Goal: Information Seeking & Learning: Understand process/instructions

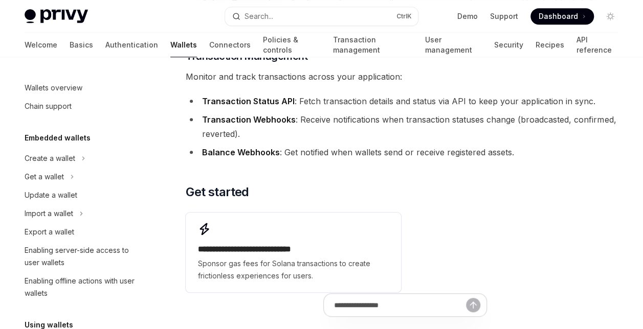
scroll to position [262, 0]
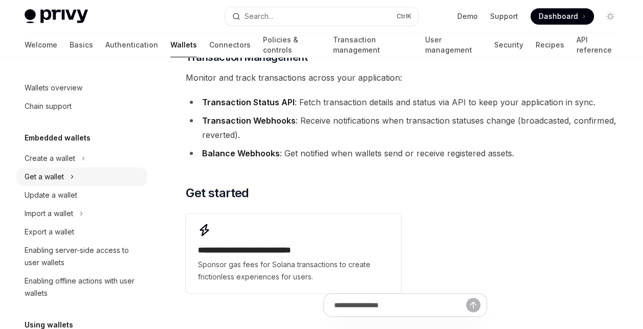
click at [50, 178] on div "Get a wallet" at bounding box center [44, 177] width 39 height 12
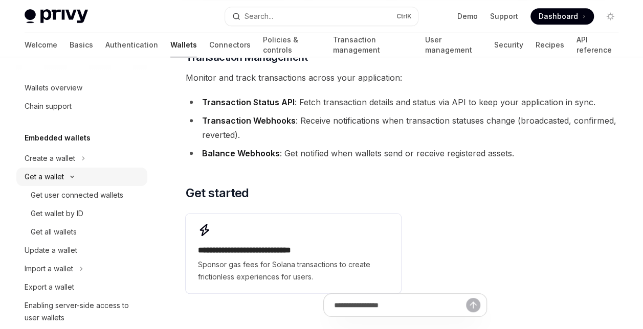
type textarea "*"
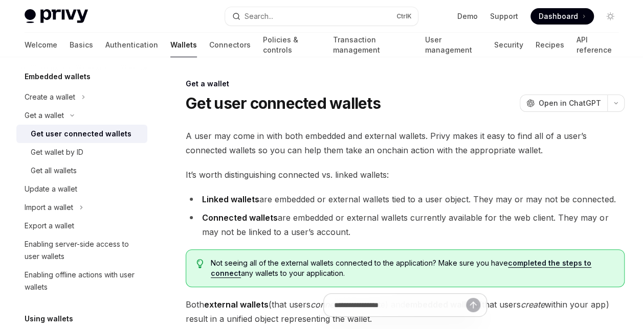
scroll to position [82, 0]
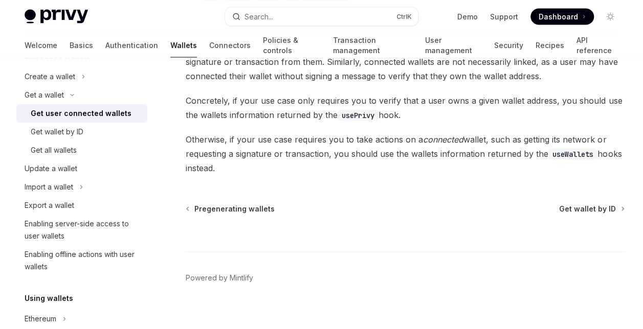
scroll to position [960, 0]
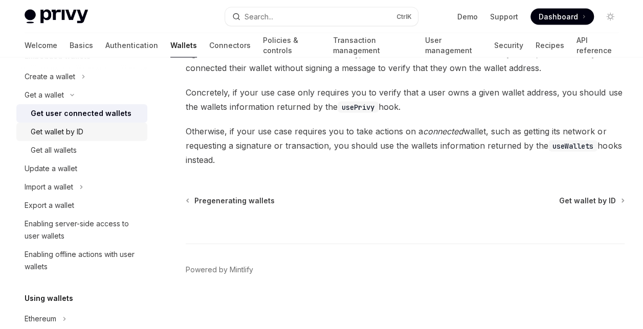
click at [51, 126] on div "Get wallet by ID" at bounding box center [57, 132] width 53 height 12
type textarea "*"
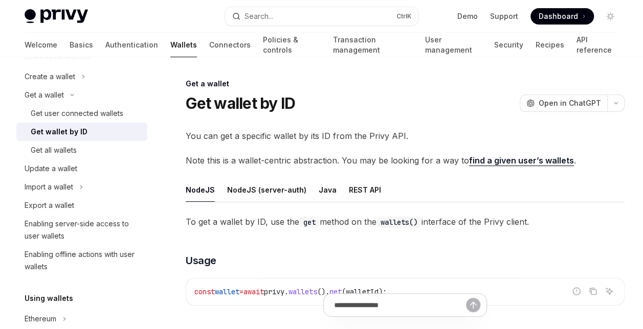
click at [181, 245] on div "Get a wallet Get wallet by ID OpenAI Open in ChatGPT OpenAI Open in ChatGPT You…" at bounding box center [309, 304] width 635 height 453
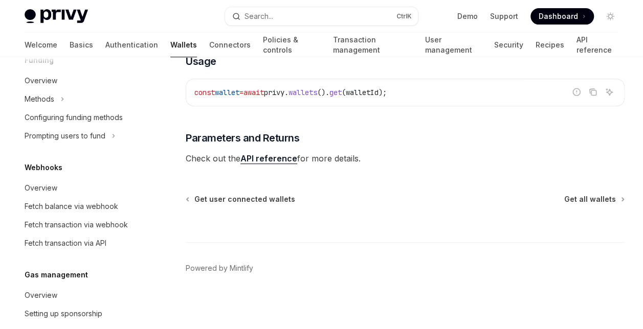
scroll to position [498, 0]
